Goal: Browse casually

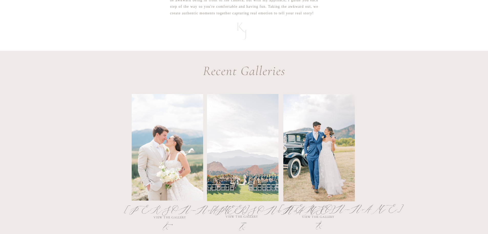
click at [180, 146] on div at bounding box center [168, 147] width 72 height 106
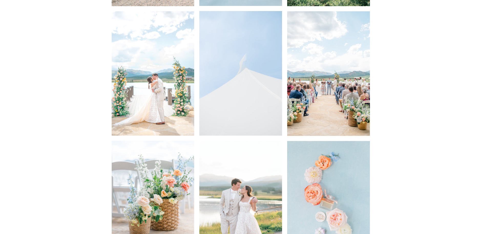
scroll to position [1161, 0]
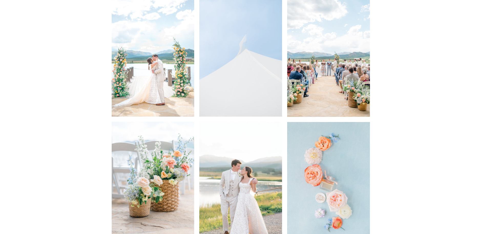
click at [335, 71] on img at bounding box center [328, 54] width 83 height 124
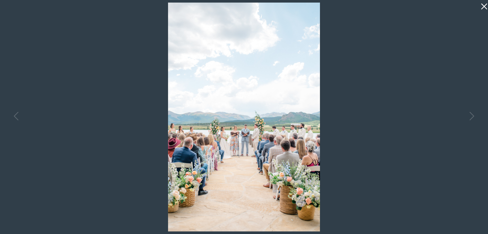
click at [484, 8] on icon at bounding box center [483, 5] width 10 height 10
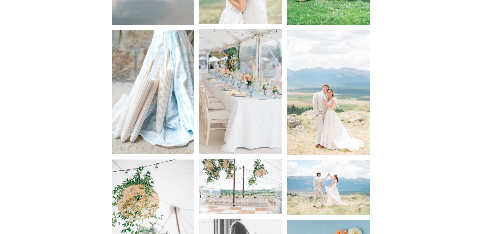
scroll to position [1623, 0]
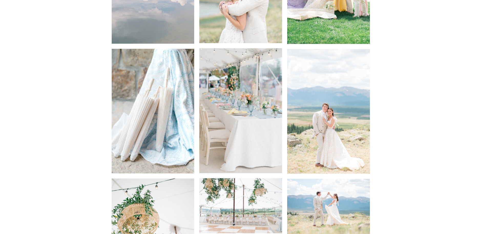
click at [335, 95] on img at bounding box center [328, 111] width 83 height 124
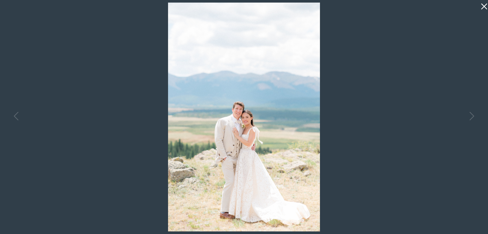
click at [482, 7] on icon at bounding box center [483, 5] width 10 height 10
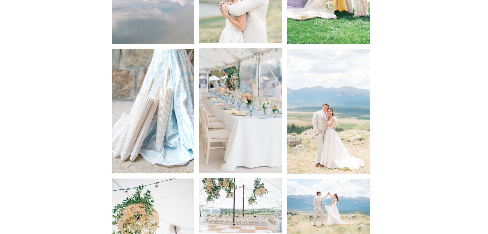
click at [255, 108] on img at bounding box center [240, 110] width 83 height 124
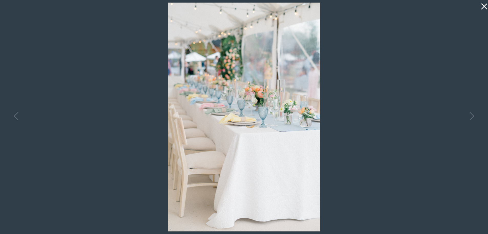
click at [34, 73] on div at bounding box center [244, 117] width 488 height 234
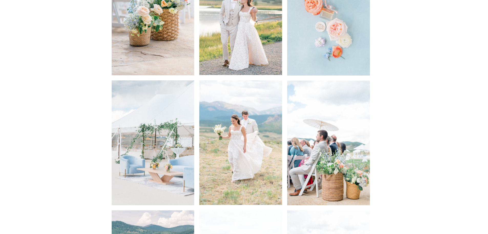
scroll to position [1366, 0]
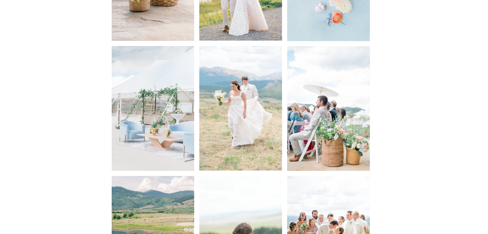
click at [165, 123] on img at bounding box center [153, 108] width 83 height 124
